Goal: Task Accomplishment & Management: Manage account settings

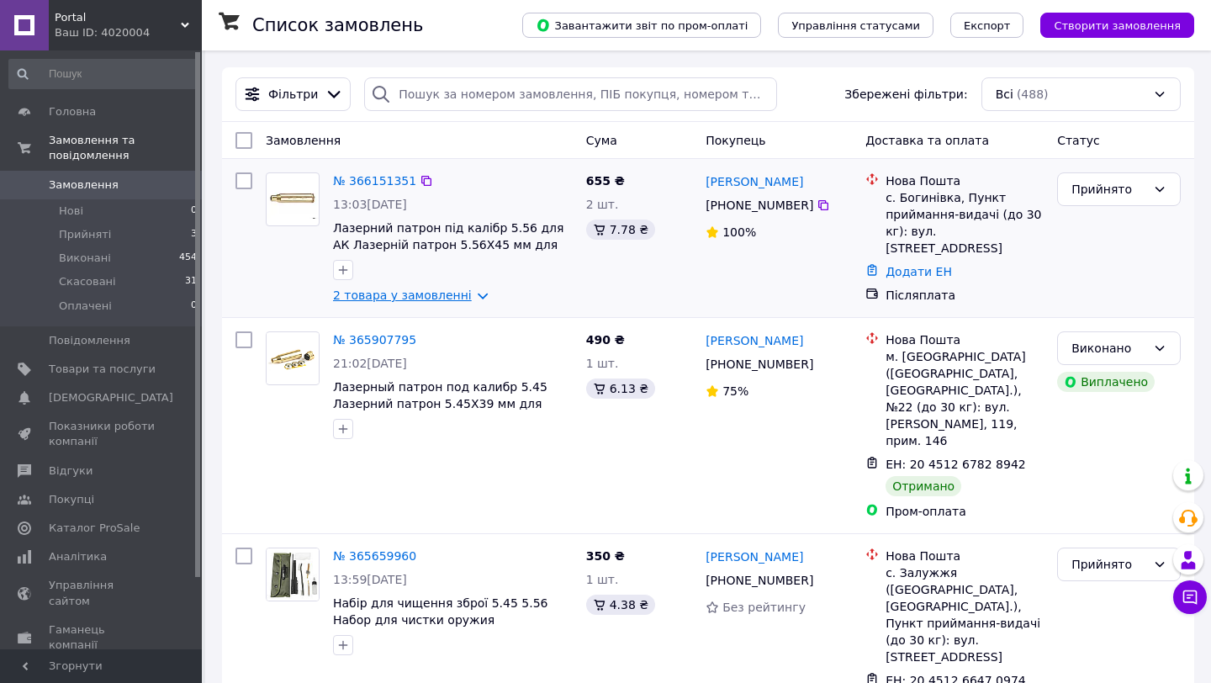
click at [375, 291] on link "2 товара у замовленні" at bounding box center [402, 295] width 139 height 13
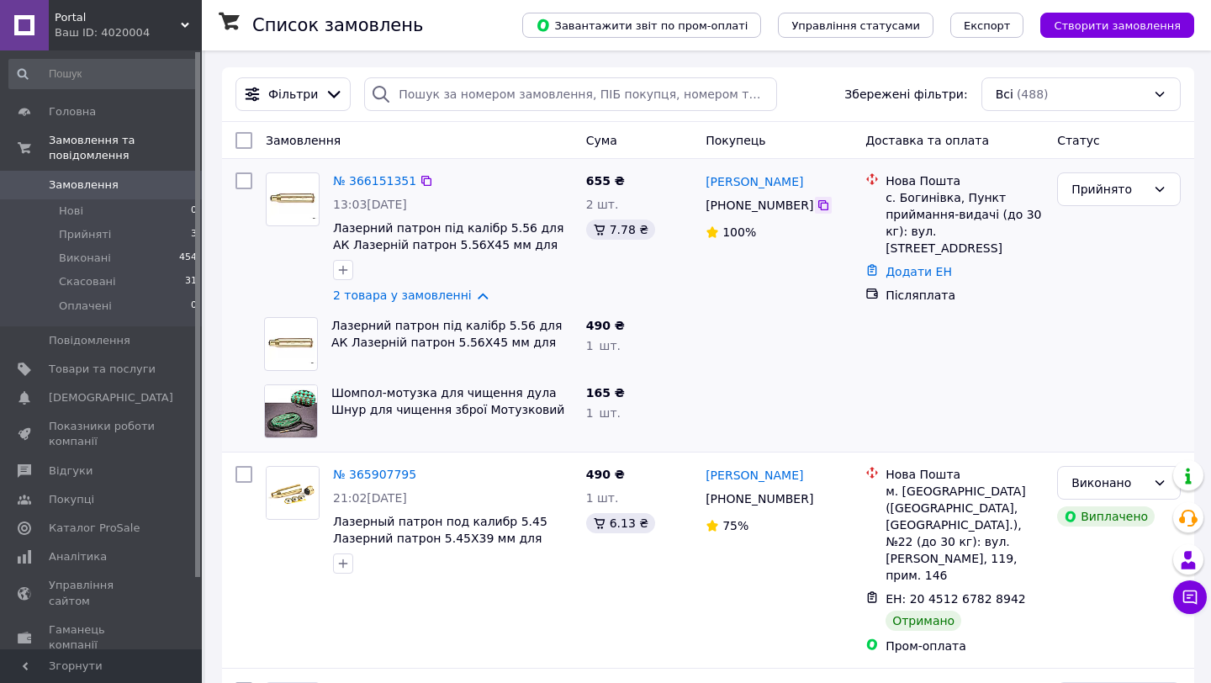
click at [822, 210] on icon at bounding box center [823, 205] width 10 height 10
drag, startPoint x: 815, startPoint y: 181, endPoint x: 706, endPoint y: 177, distance: 109.4
click at [706, 177] on div "[PERSON_NAME]" at bounding box center [779, 181] width 150 height 21
copy link "[PERSON_NAME]"
drag, startPoint x: 887, startPoint y: 195, endPoint x: 951, endPoint y: 196, distance: 63.9
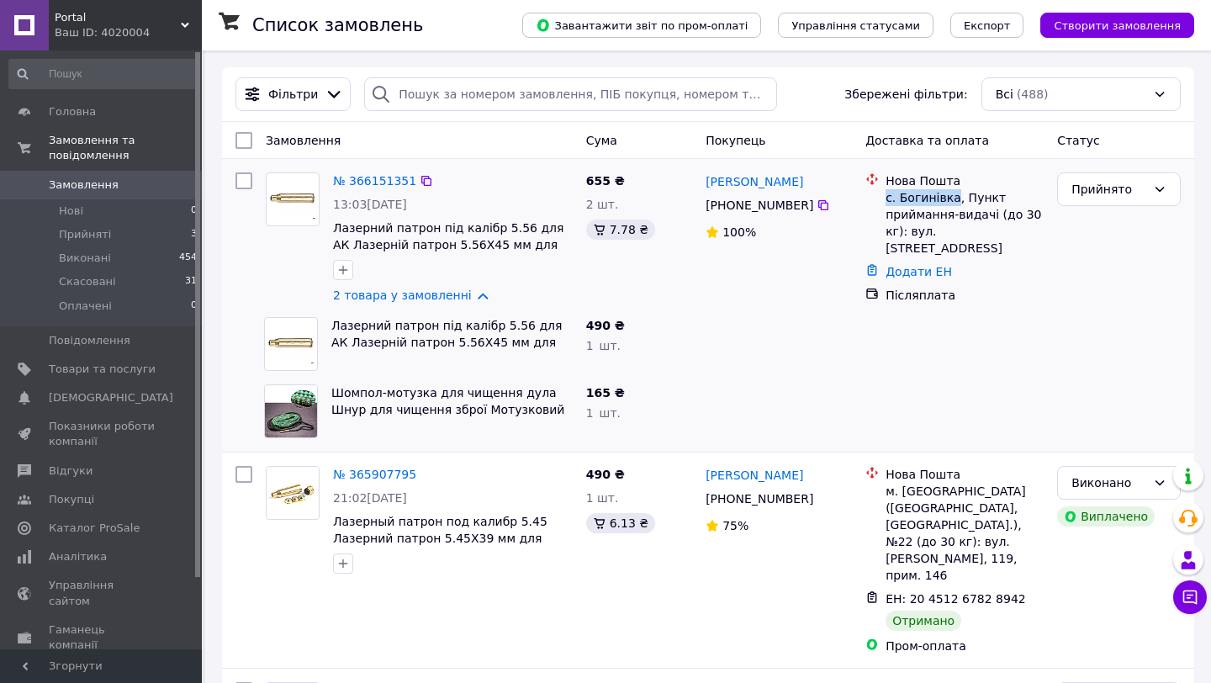
click at [951, 196] on div "с. Богинівка, Пункт приймання-видачі (до 30 кг): вул. [STREET_ADDRESS]" at bounding box center [965, 222] width 158 height 67
copy div "с. Богинівка"
click at [919, 265] on link "Додати ЕН" at bounding box center [919, 271] width 66 height 13
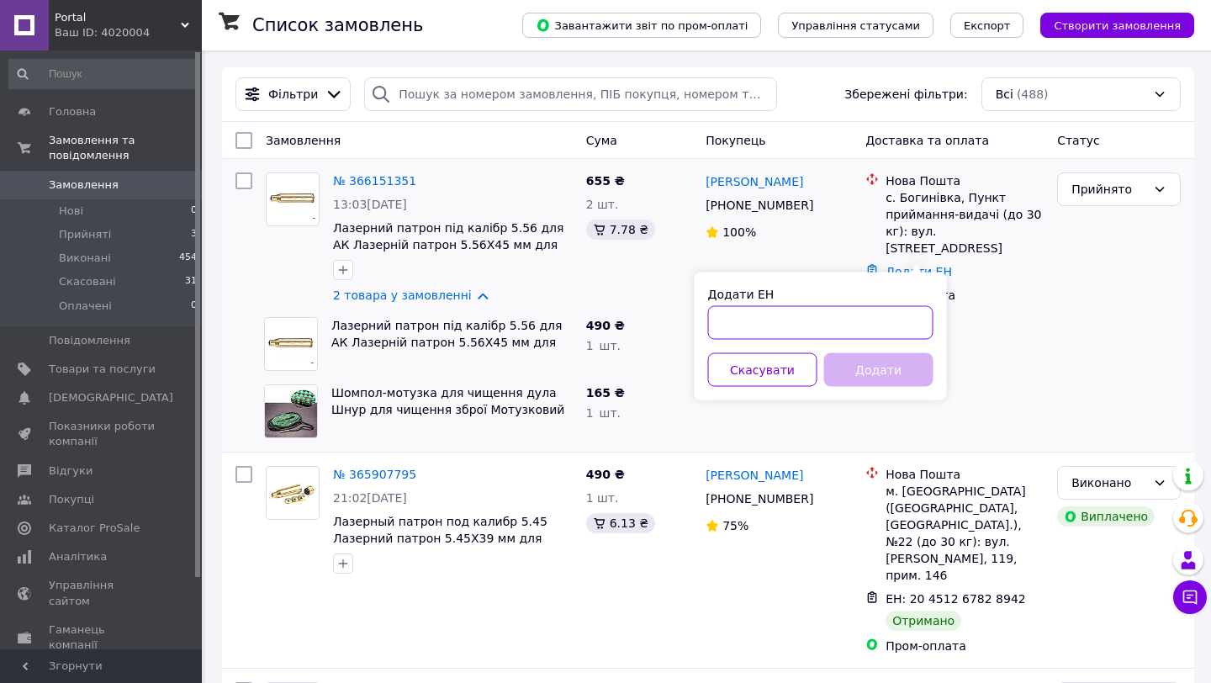
click at [844, 325] on input "Додати ЕН" at bounding box center [820, 323] width 225 height 34
paste input "20451269174810"
type input "20451269174810"
click at [892, 376] on button "Додати" at bounding box center [878, 370] width 109 height 34
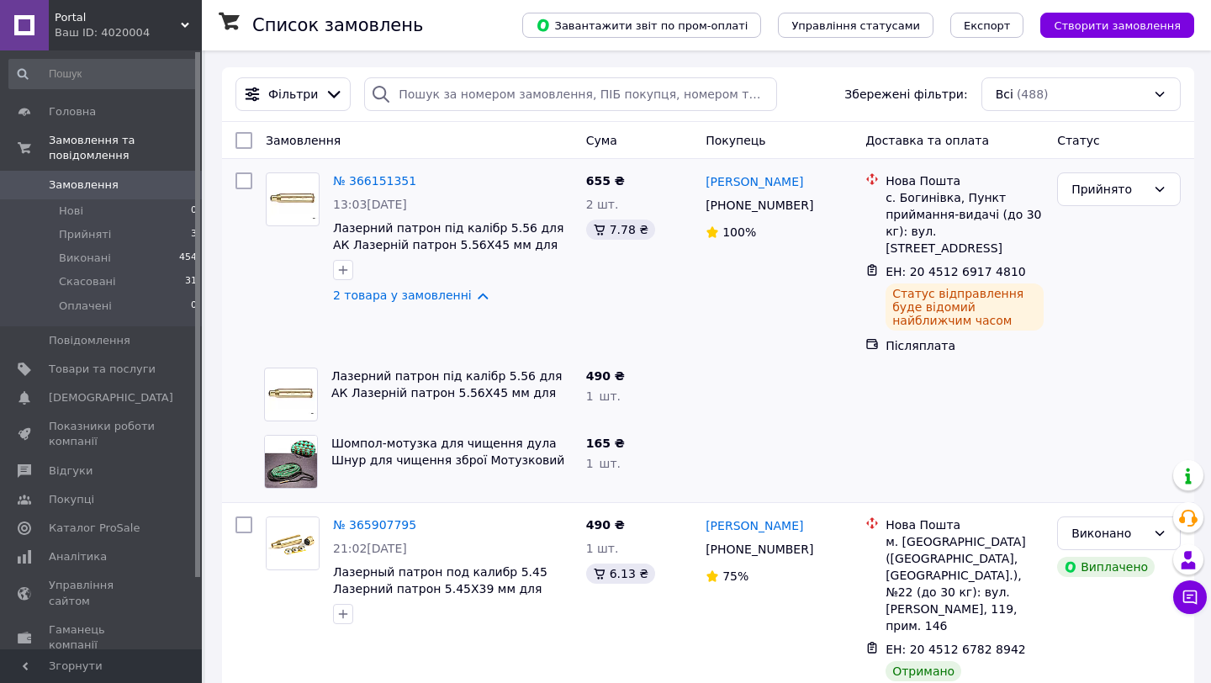
click at [116, 183] on span "Замовлення" at bounding box center [102, 184] width 107 height 15
